Goal: Browse casually: Explore the website without a specific task or goal

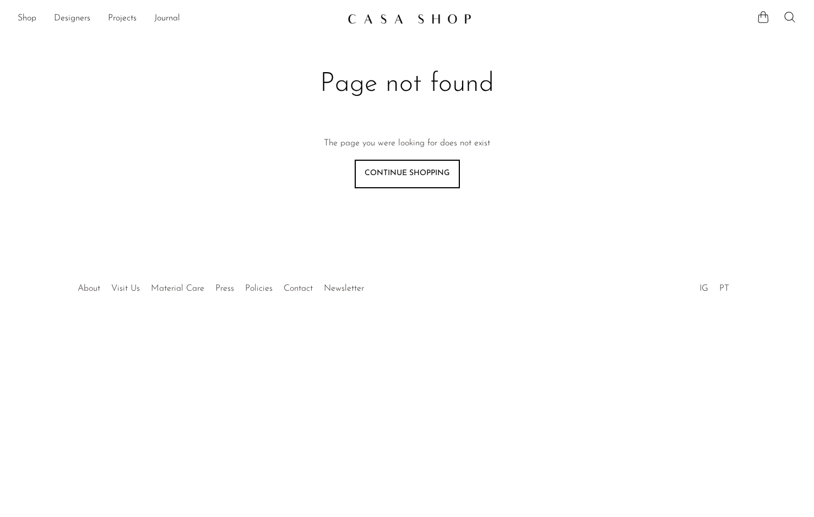
click at [412, 20] on img at bounding box center [409, 18] width 124 height 11
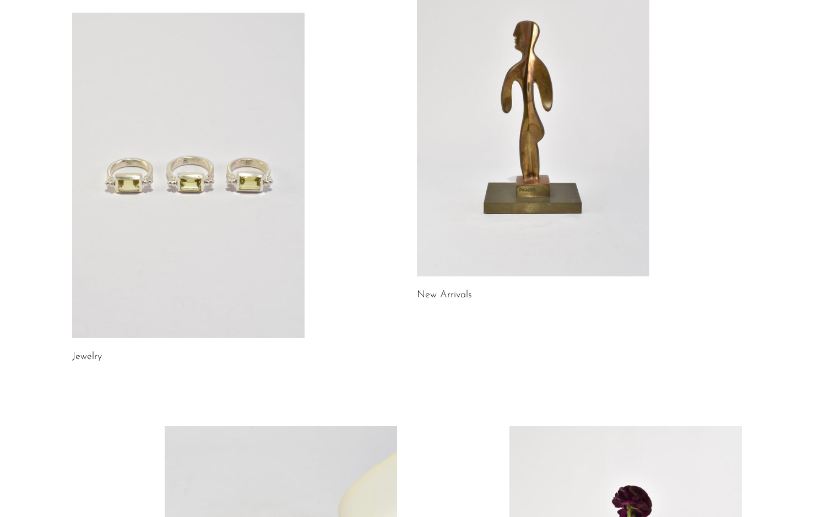
scroll to position [137, 0]
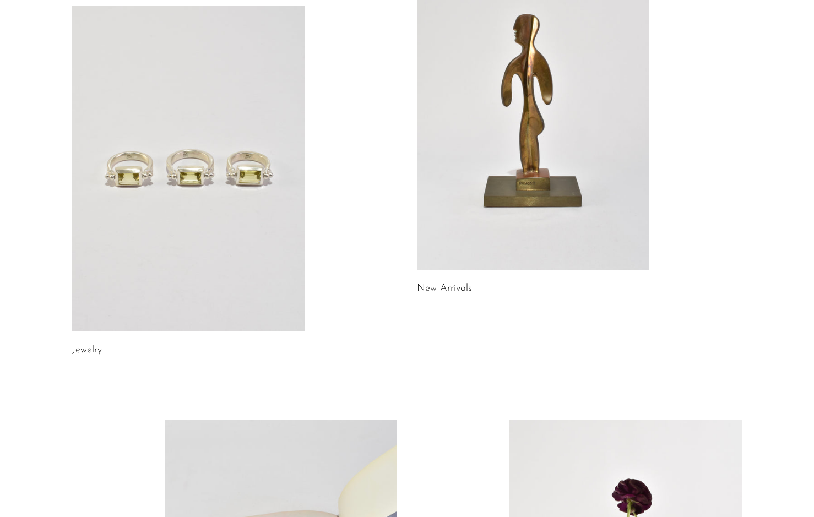
click at [454, 198] on link at bounding box center [533, 106] width 232 height 325
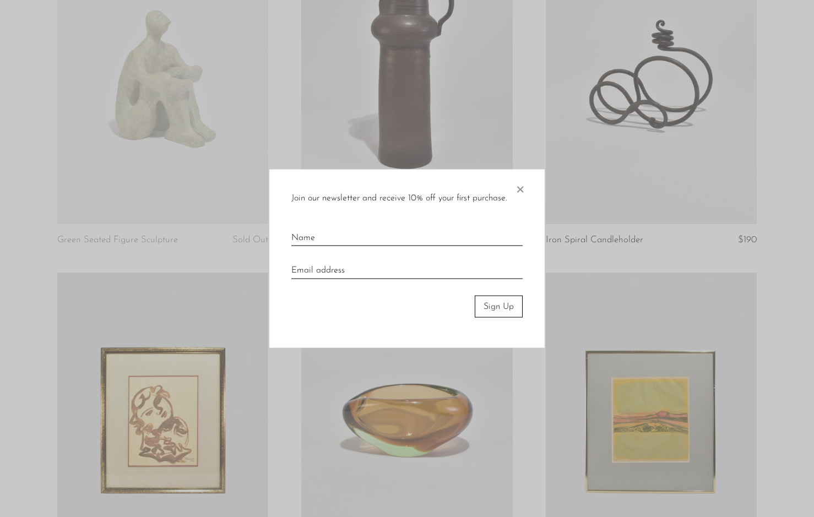
scroll to position [525, 0]
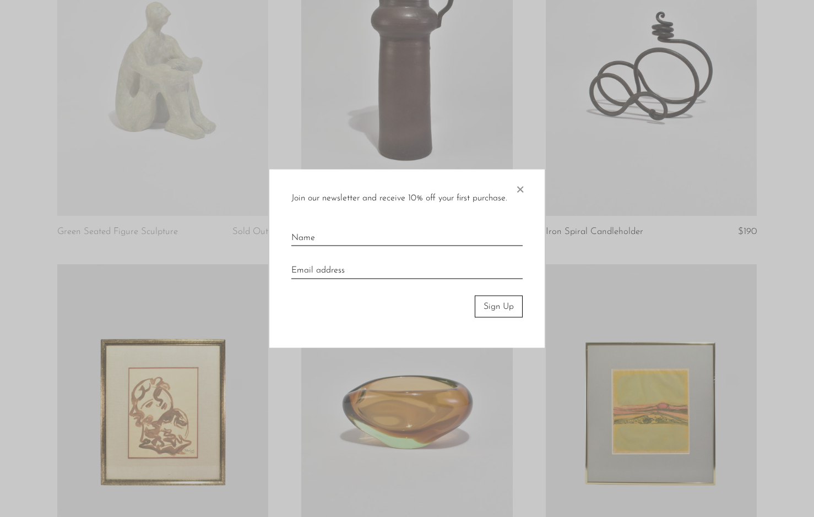
click at [521, 188] on span "×" at bounding box center [519, 186] width 11 height 35
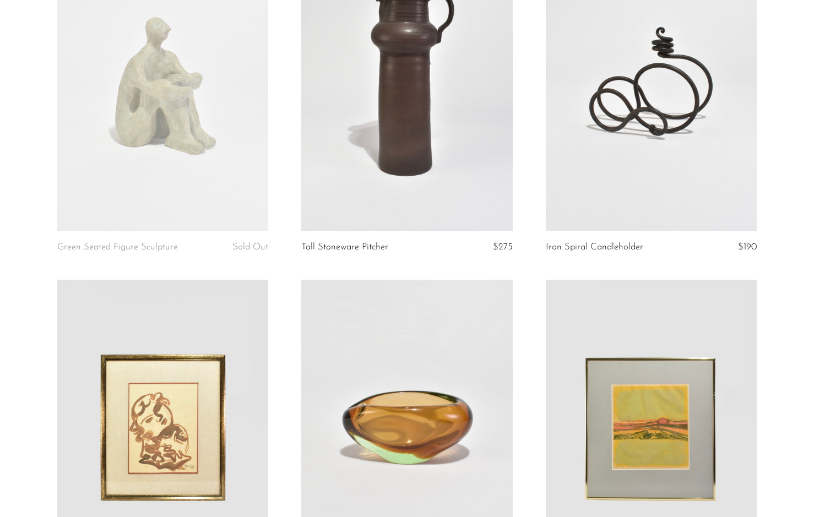
scroll to position [0, 0]
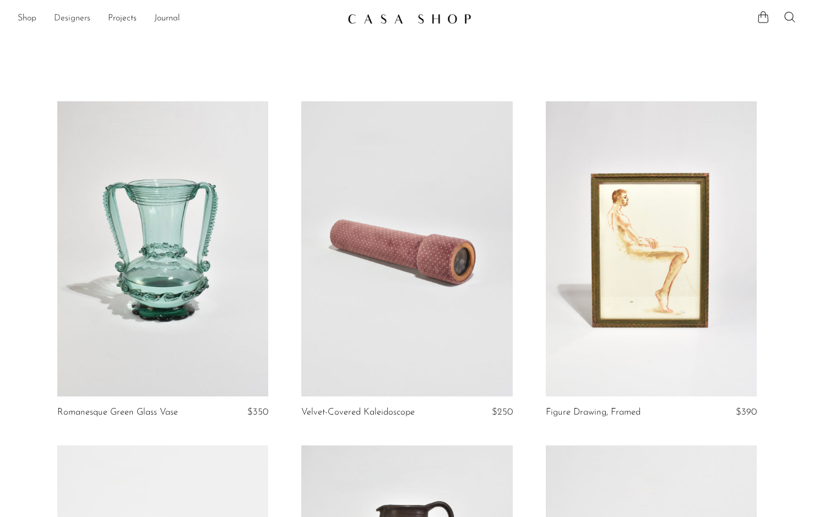
click at [68, 18] on link "Designers" at bounding box center [72, 19] width 36 height 14
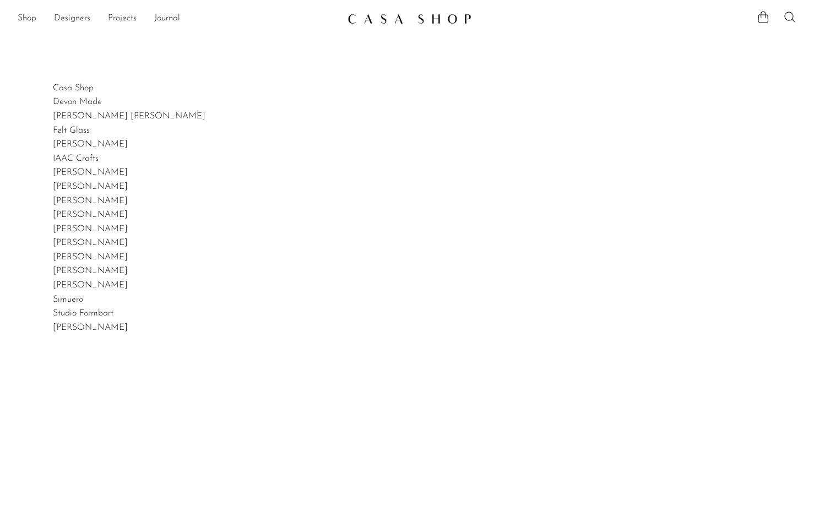
click at [120, 21] on link "Projects" at bounding box center [122, 19] width 29 height 14
click at [168, 24] on link "Journal" at bounding box center [167, 19] width 26 height 14
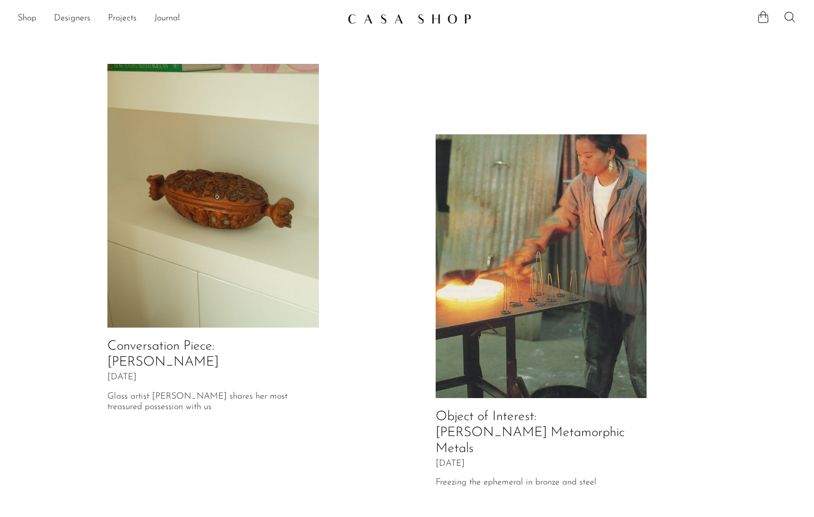
click at [459, 19] on img at bounding box center [409, 18] width 124 height 11
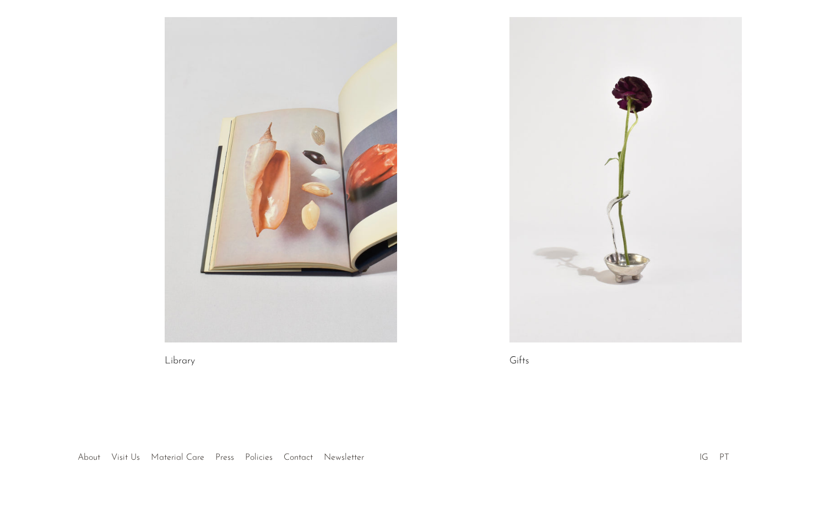
scroll to position [545, 0]
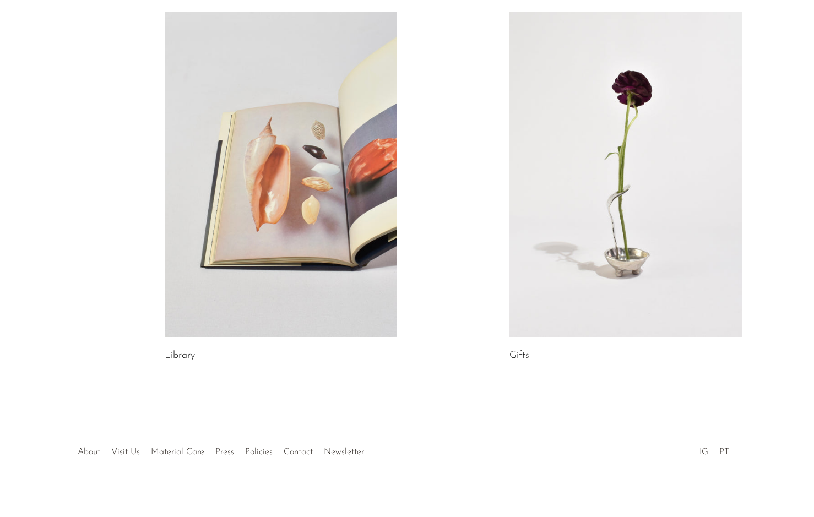
click at [599, 102] on link at bounding box center [625, 174] width 232 height 325
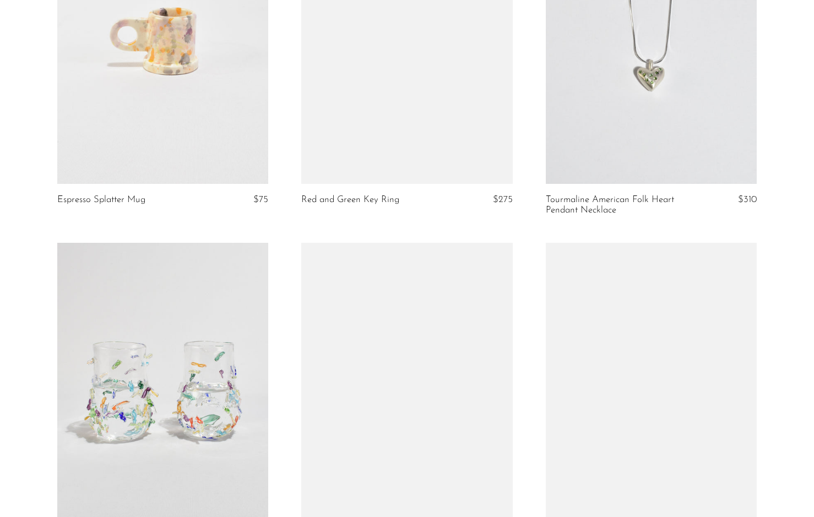
scroll to position [1251, 0]
